Goal: Transaction & Acquisition: Subscribe to service/newsletter

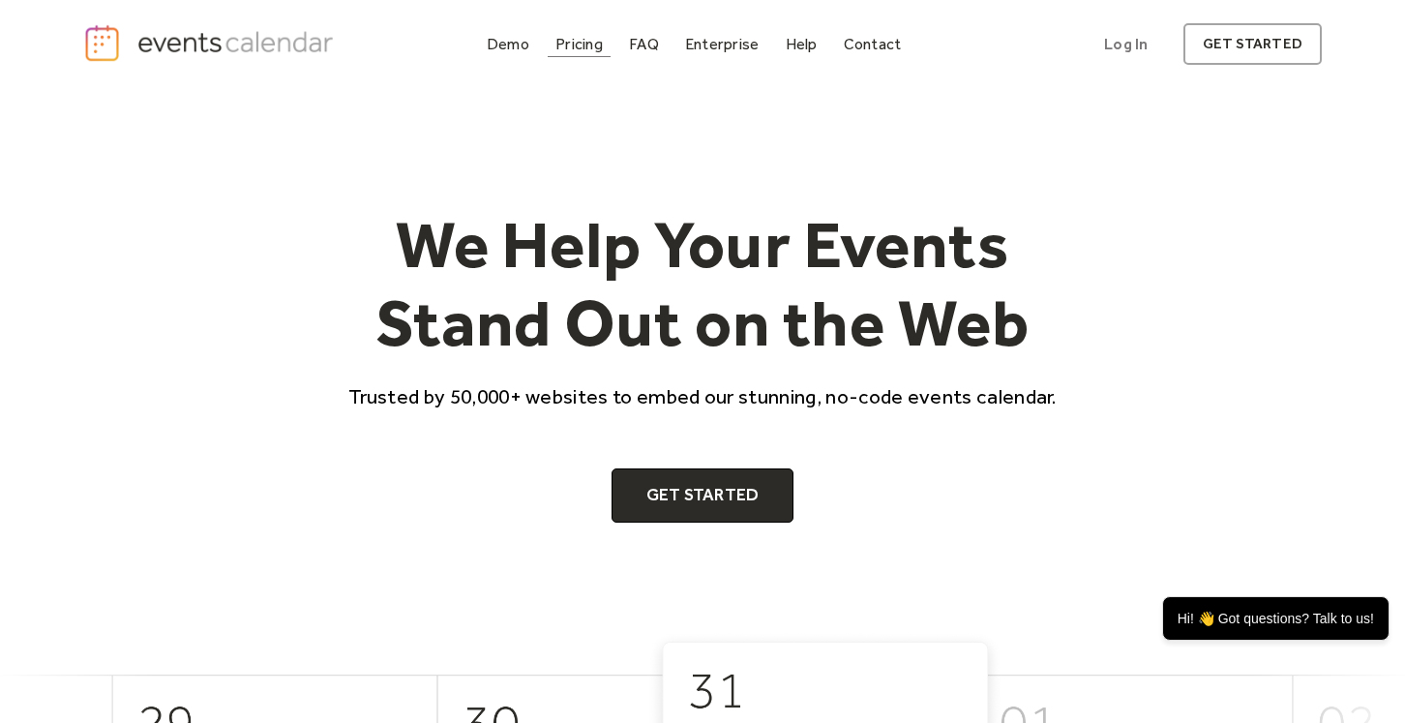
click at [585, 47] on div "Pricing" at bounding box center [579, 44] width 47 height 11
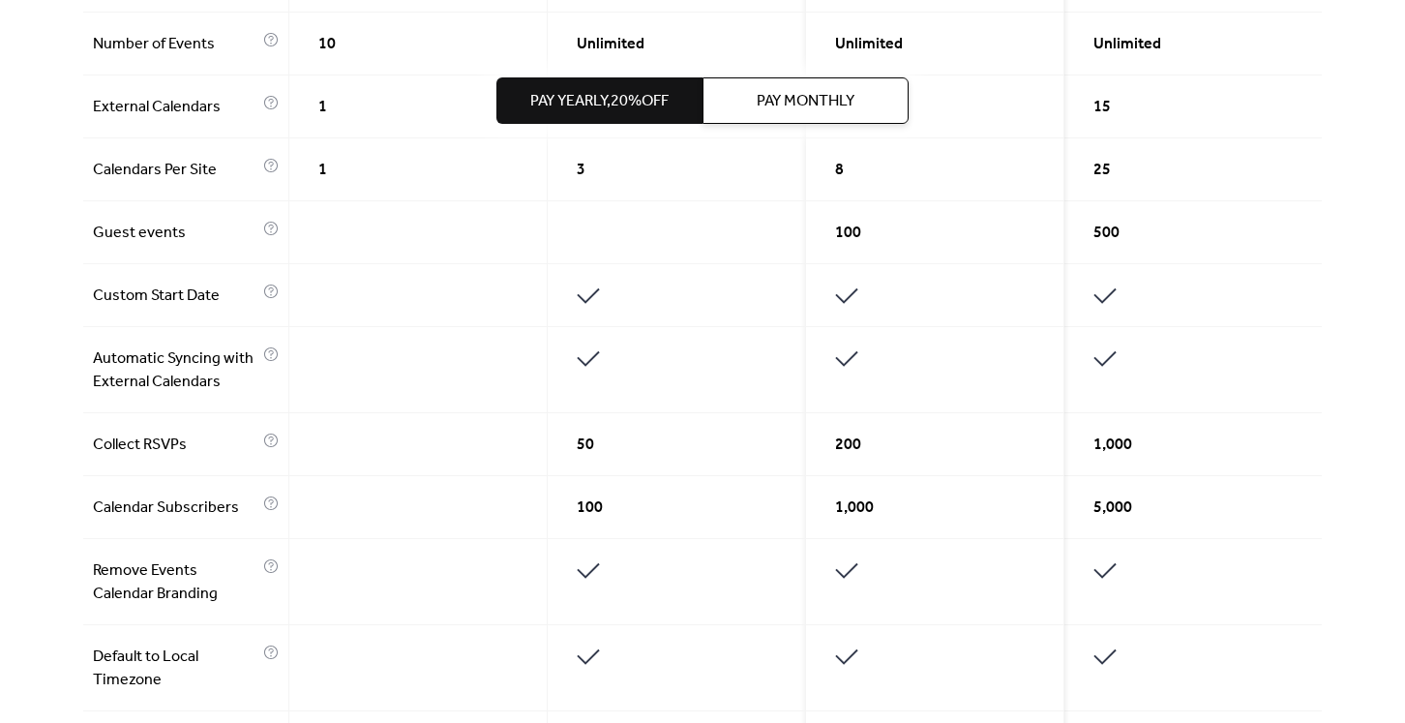
scroll to position [603, 0]
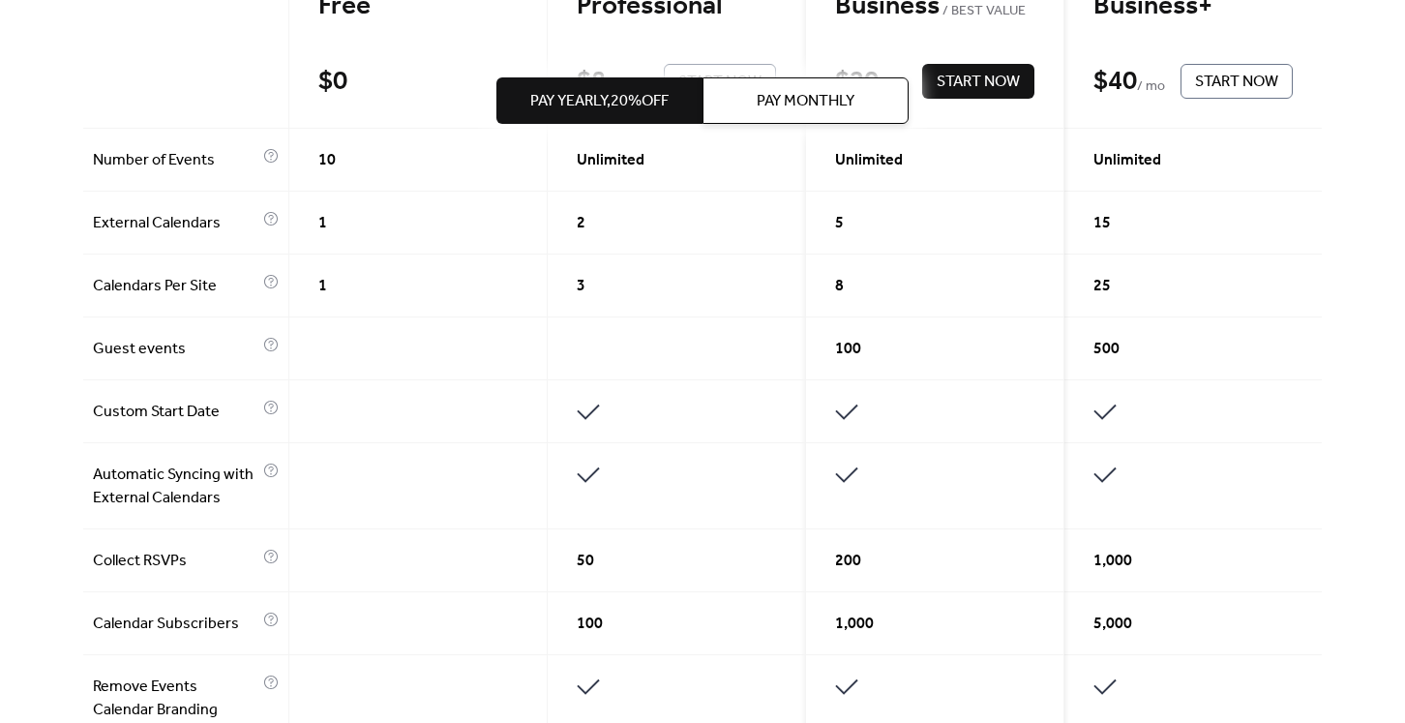
click at [500, 428] on div at bounding box center [418, 411] width 258 height 63
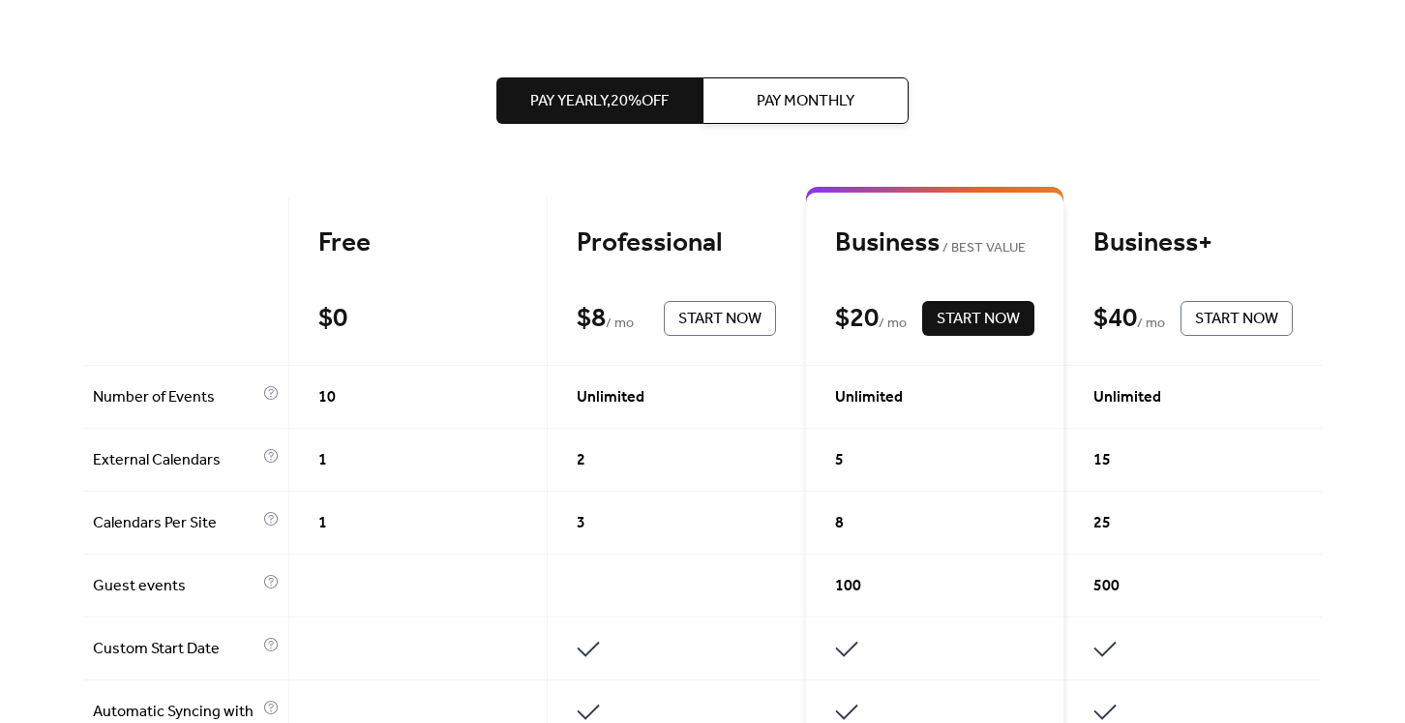
scroll to position [0, 0]
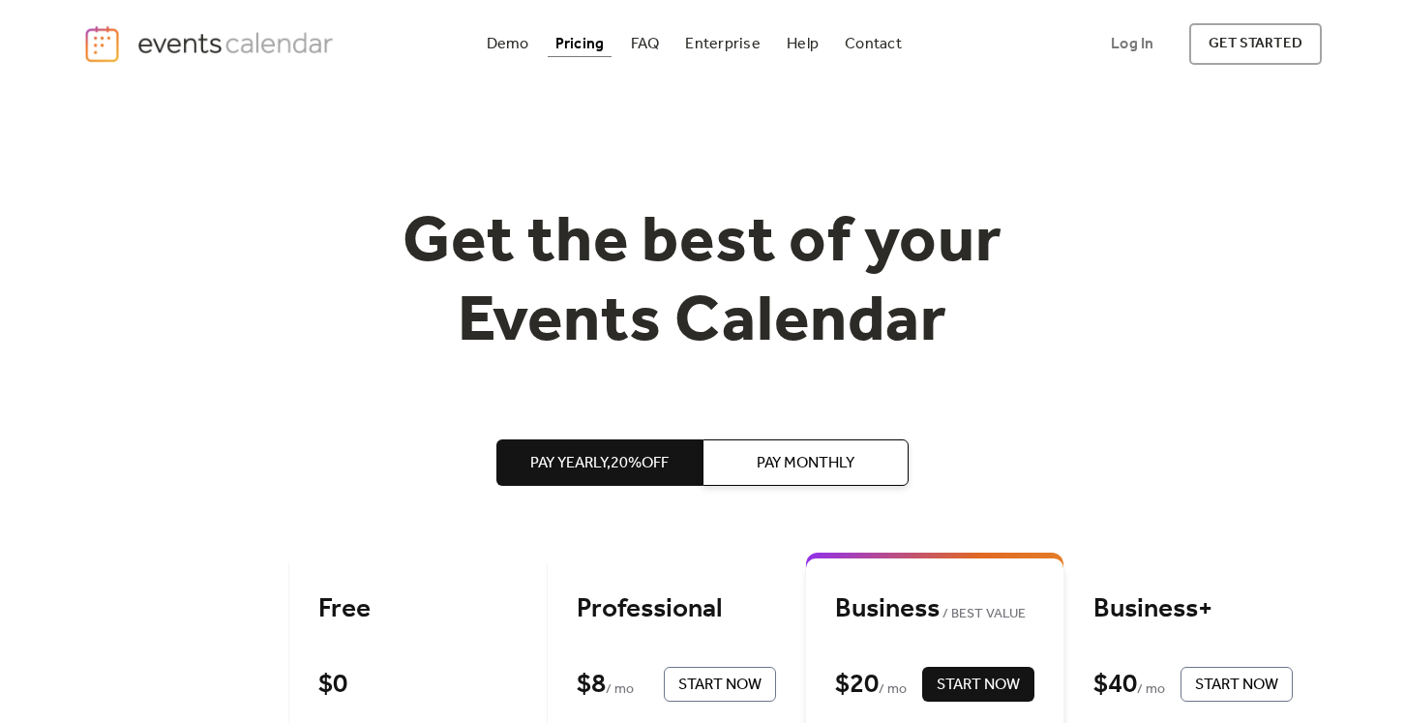
click at [1242, 65] on div "Demo Pricing FAQ Enterprise Help Contact Log In Get Started Log In get started" at bounding box center [702, 44] width 1405 height 88
click at [1239, 59] on link "get started" at bounding box center [1256, 44] width 133 height 42
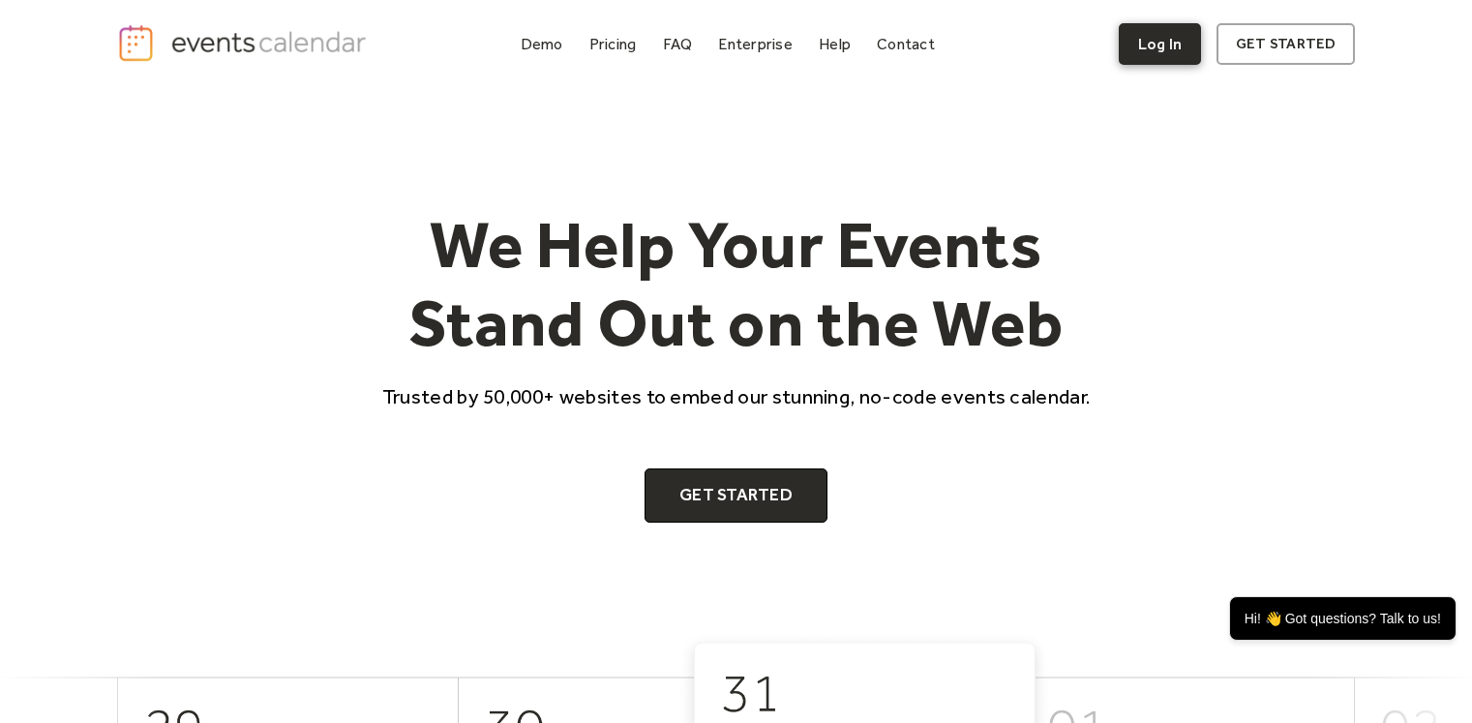
click at [1192, 60] on link "Log In" at bounding box center [1160, 44] width 82 height 42
